Goal: Find specific page/section: Find specific page/section

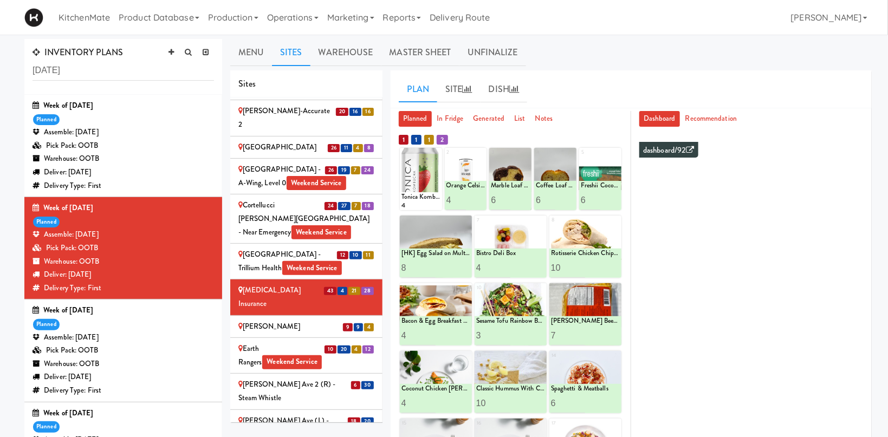
click at [275, 320] on div "[PERSON_NAME]" at bounding box center [306, 327] width 136 height 14
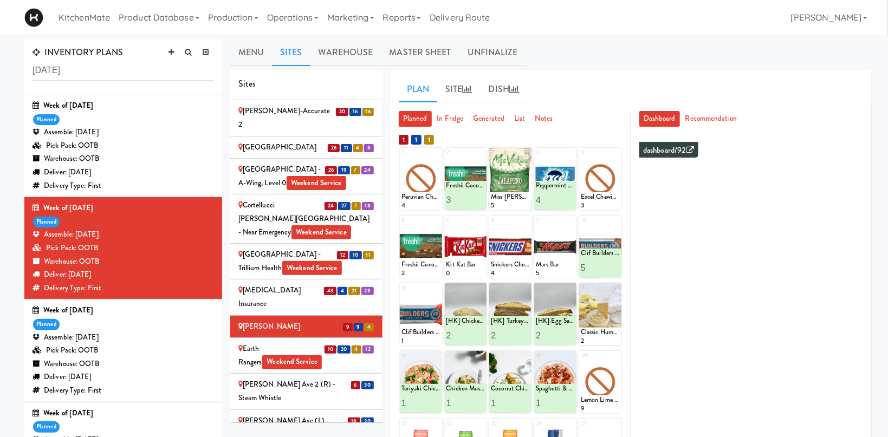
click at [343, 342] on div "Earth Rangers Weekend Service" at bounding box center [306, 355] width 136 height 27
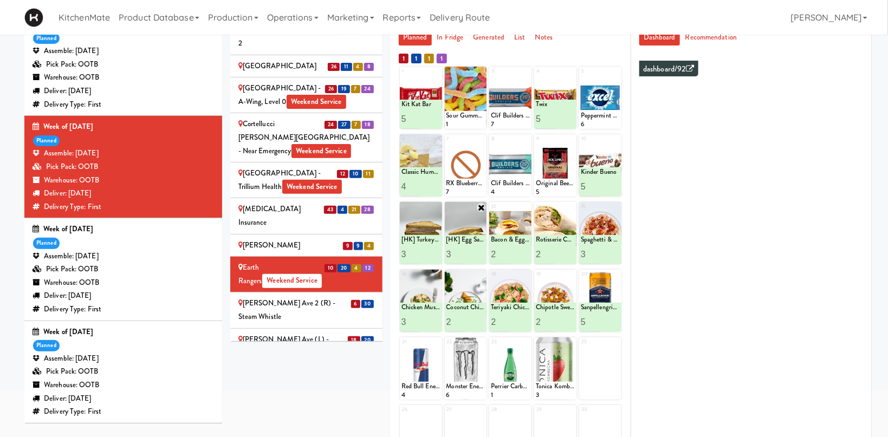
scroll to position [24, 0]
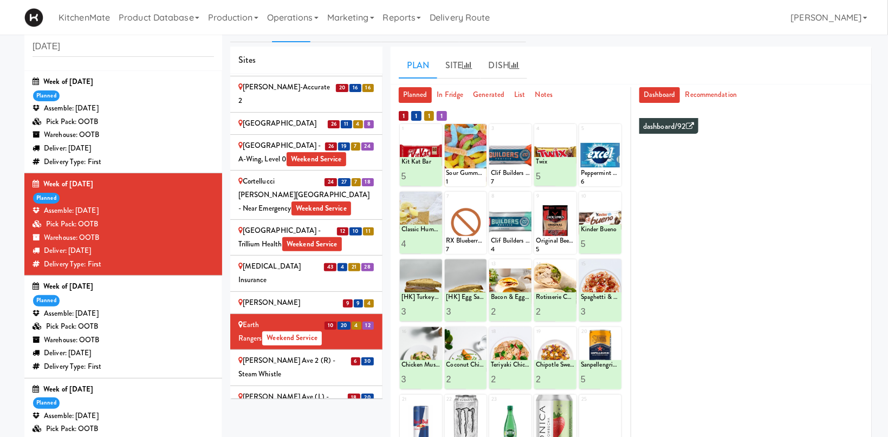
click at [345, 350] on li "6 30 Evans Ave 2 (R) - Steam Whistle" at bounding box center [306, 368] width 152 height 36
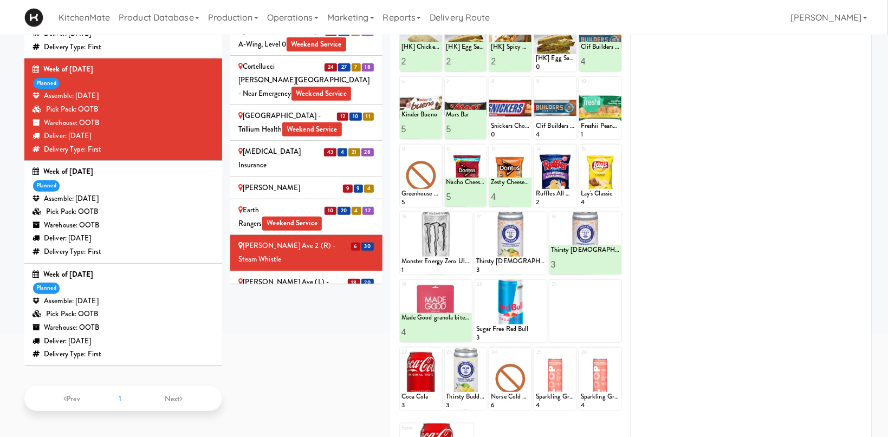
scroll to position [196, 0]
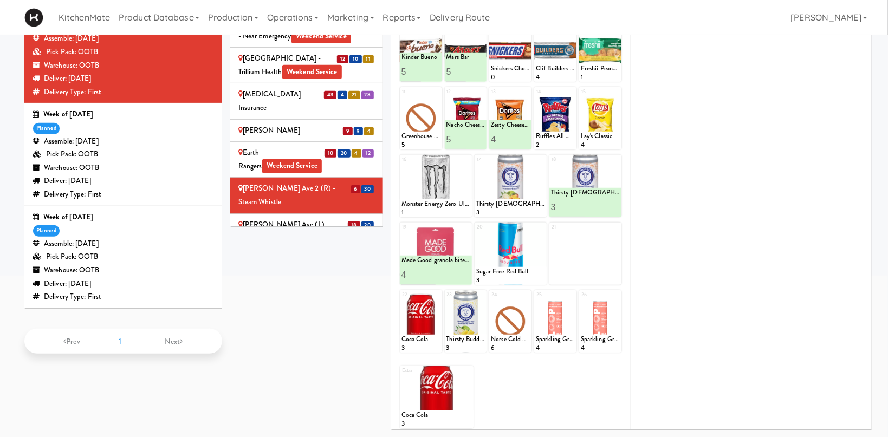
drag, startPoint x: 264, startPoint y: 105, endPoint x: 249, endPoint y: 115, distance: 18.2
click at [264, 218] on div "[PERSON_NAME] Ave (L) - Steam Whistle" at bounding box center [306, 231] width 136 height 27
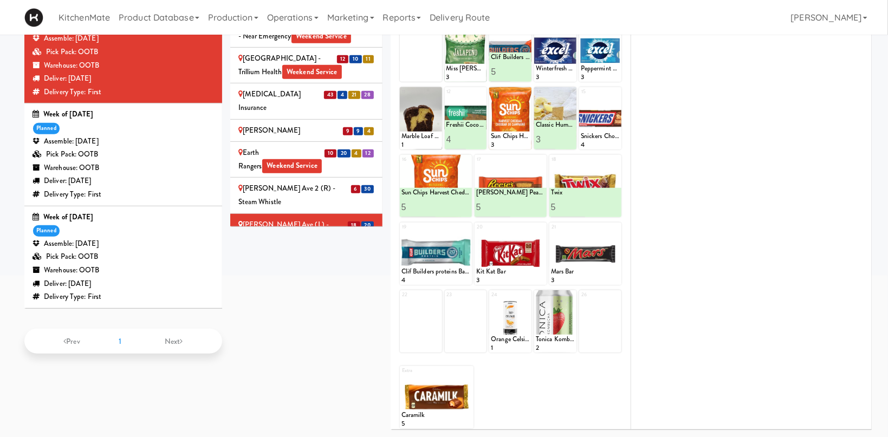
click at [261, 254] on div "Glendon Campus - York University Weekend Service" at bounding box center [306, 274] width 136 height 40
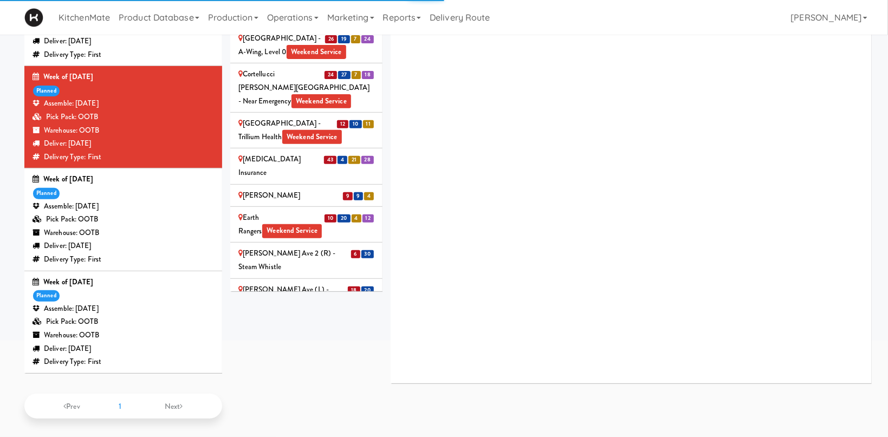
scroll to position [132, 0]
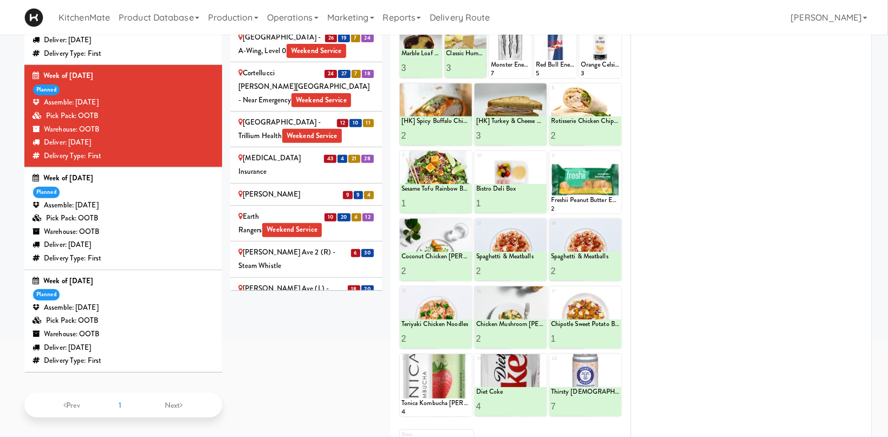
click at [332, 367] on div "GloveBoX" at bounding box center [306, 374] width 136 height 14
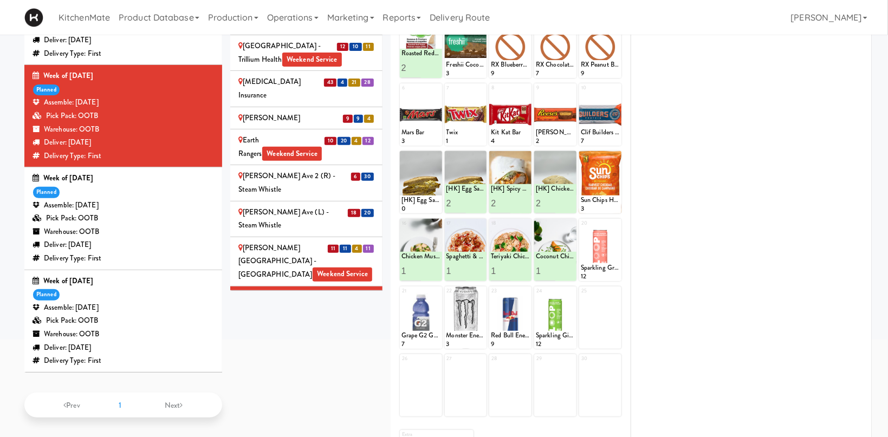
scroll to position [820, 0]
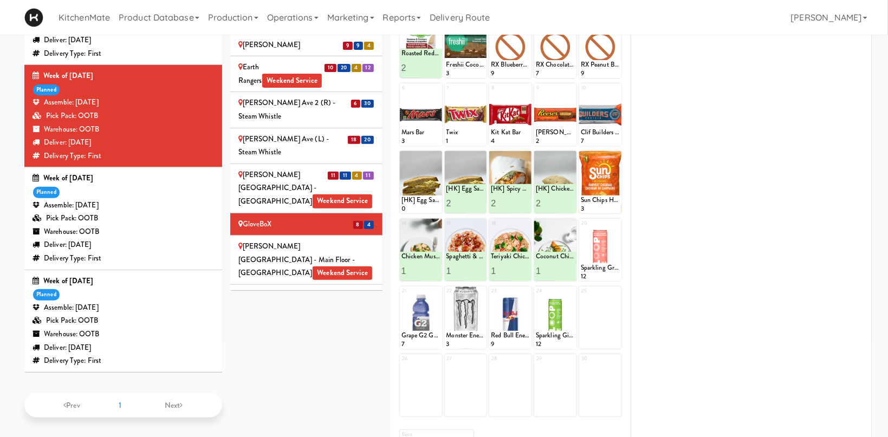
click at [366, 240] on div "H.G. Thode Library - Main Floor - McMaster University Weekend Service" at bounding box center [306, 260] width 136 height 40
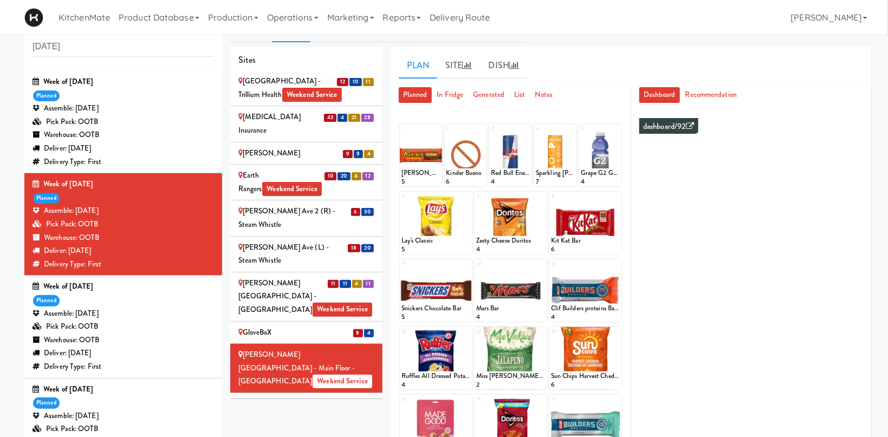
scroll to position [196, 0]
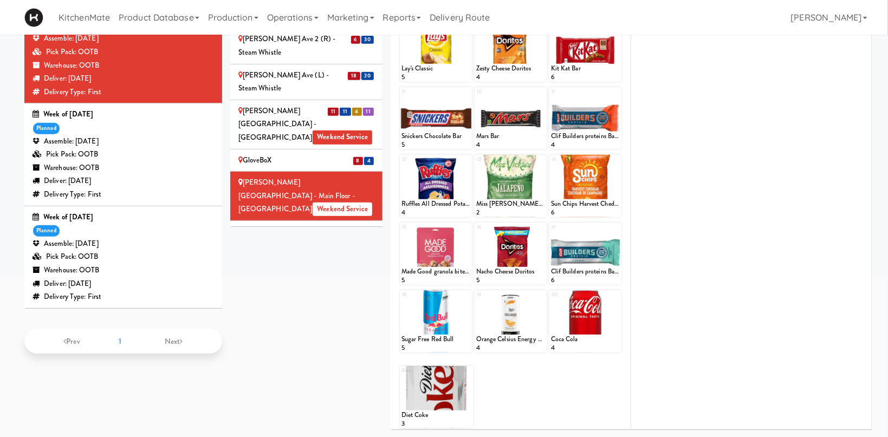
click at [340, 225] on div "Home Depot - 10th Flr Cafe Left Weekend Service" at bounding box center [306, 238] width 136 height 27
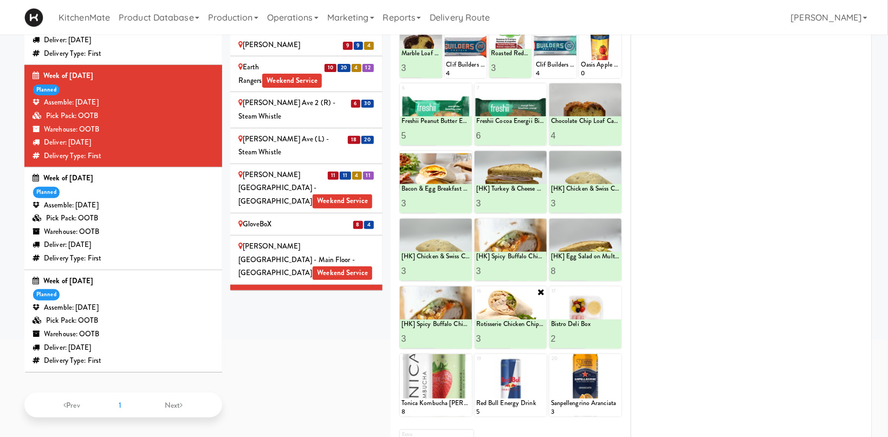
scroll to position [0, 0]
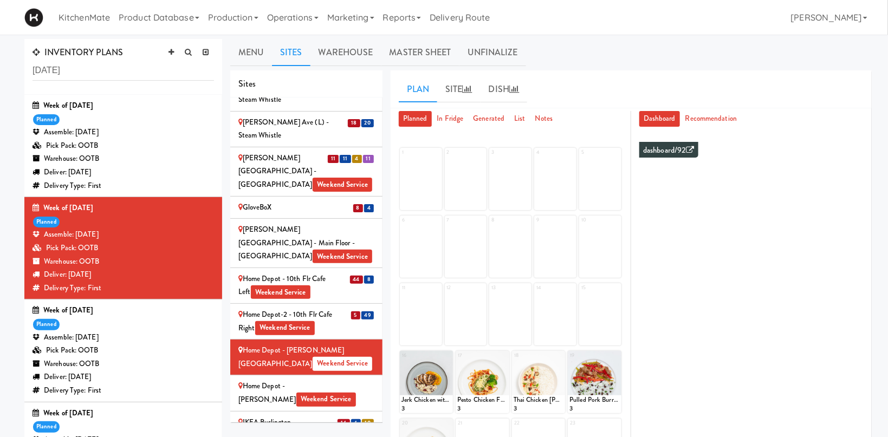
click at [347, 419] on span "14" at bounding box center [344, 423] width 12 height 8
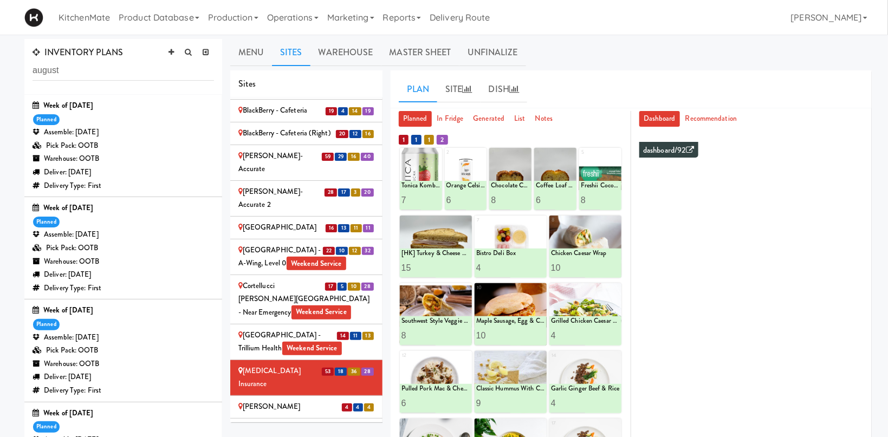
scroll to position [597, 0]
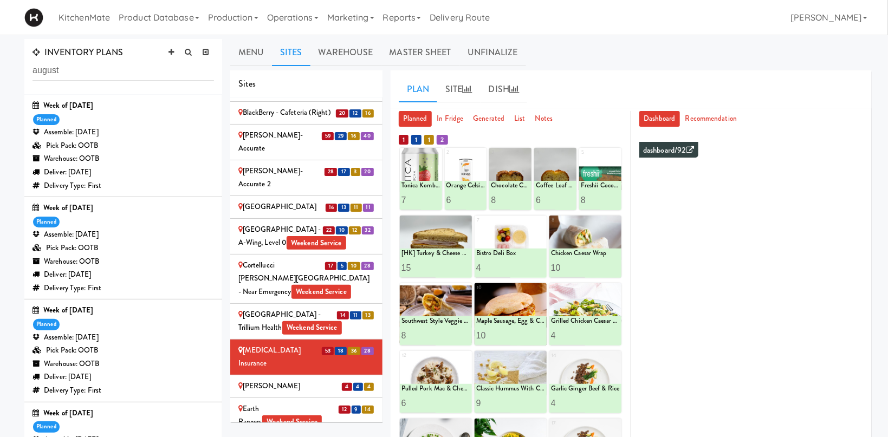
click at [288, 380] on div "[PERSON_NAME]" at bounding box center [306, 387] width 136 height 14
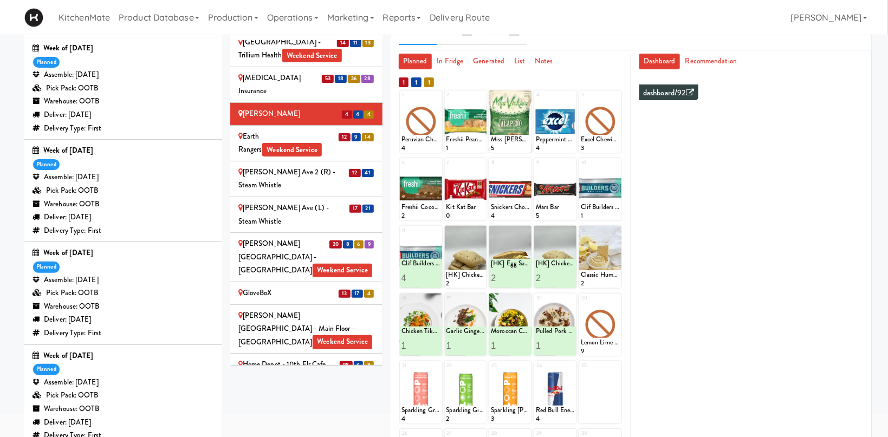
scroll to position [821, 0]
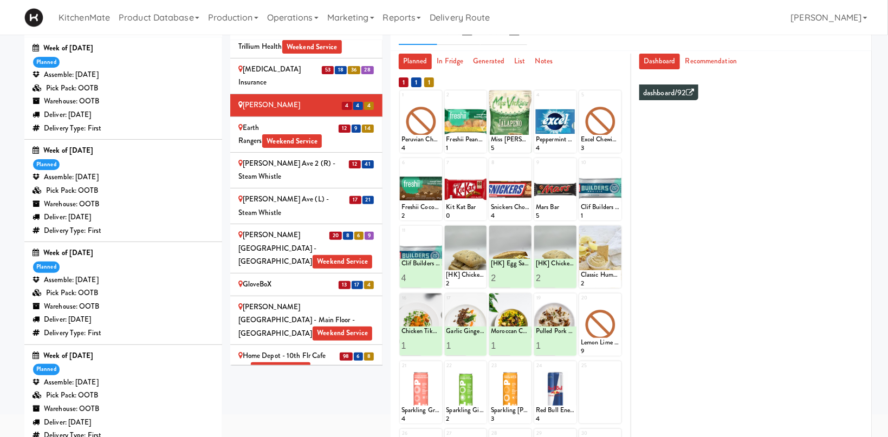
click at [325, 350] on div "Home Depot - 10th Flr Cafe Left Weekend Service" at bounding box center [306, 363] width 136 height 27
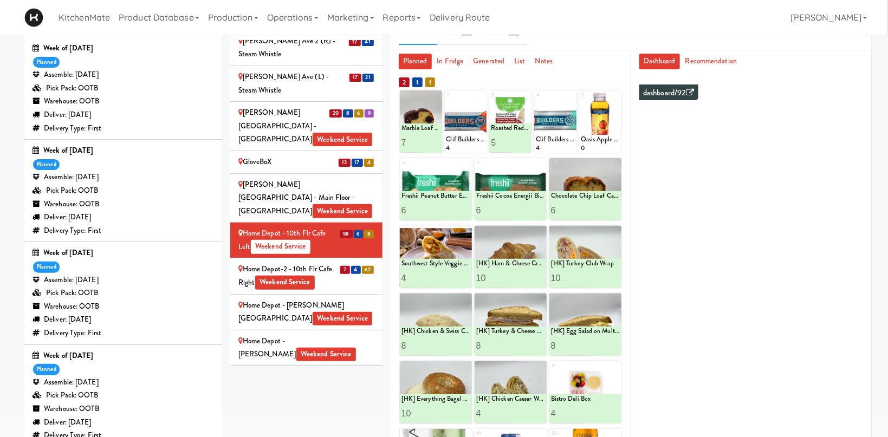
scroll to position [971, 0]
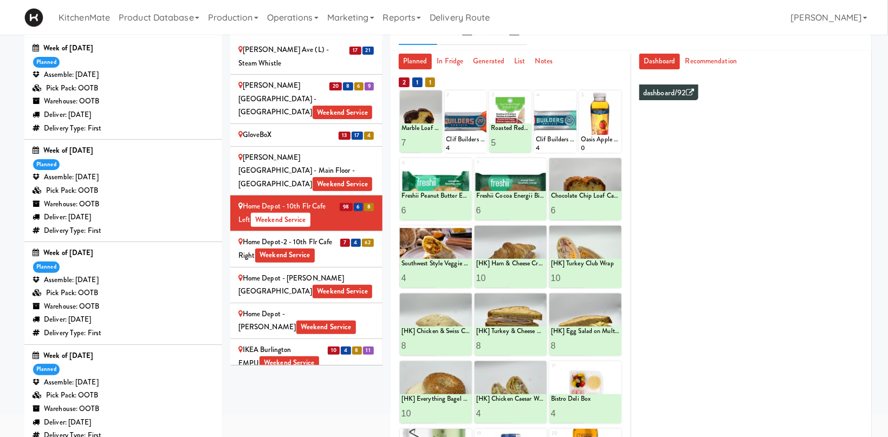
click at [335, 344] on div "10 4 8 11" at bounding box center [350, 351] width 47 height 14
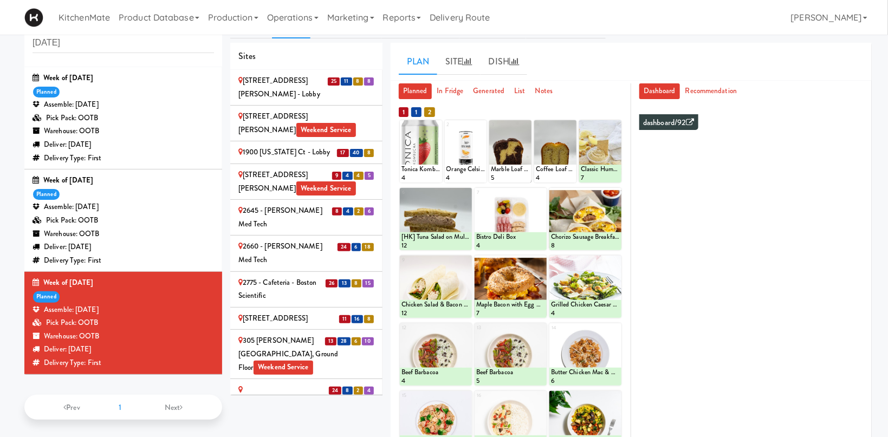
scroll to position [528, 0]
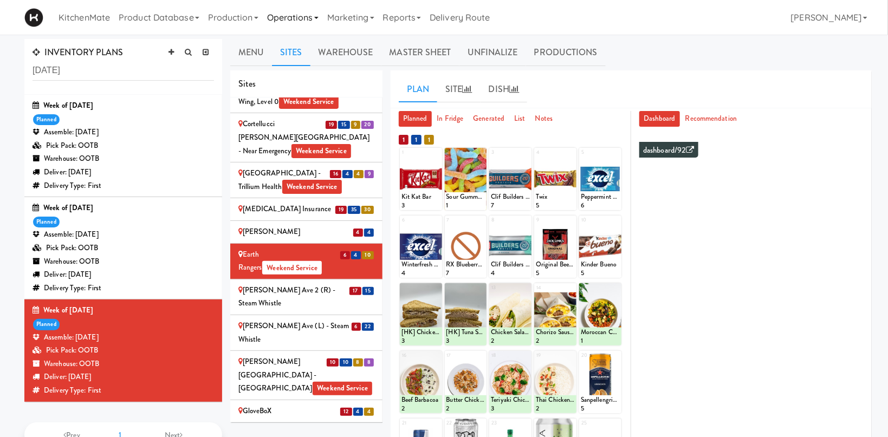
scroll to position [115, 0]
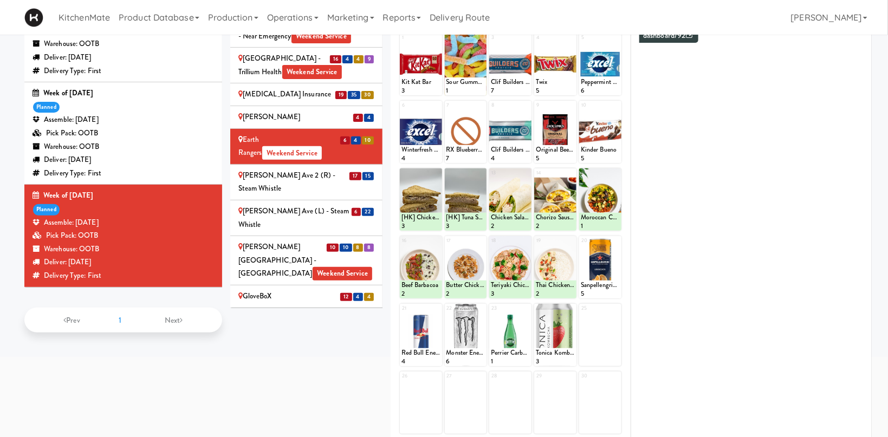
click at [341, 365] on span "52" at bounding box center [345, 369] width 12 height 8
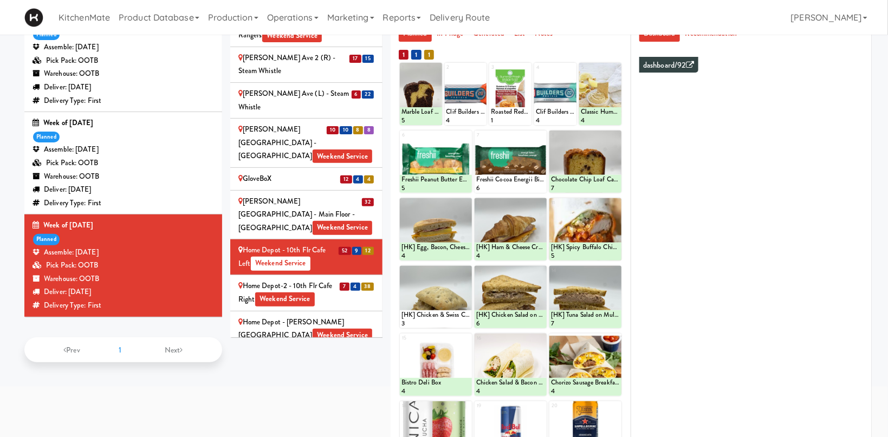
scroll to position [901, 0]
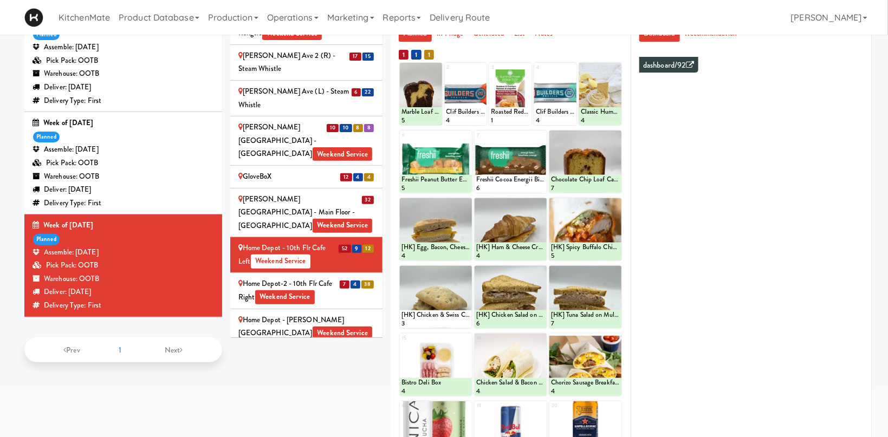
click at [320, 385] on div "IKEA Burlington EMPU Weekend Service" at bounding box center [306, 398] width 136 height 27
